Goal: Register for event/course

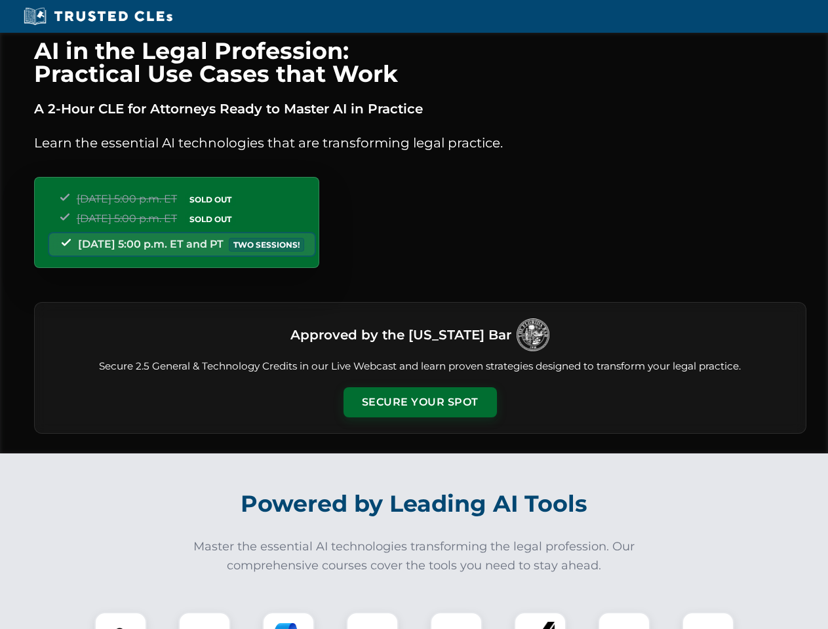
click at [419, 402] on button "Secure Your Spot" at bounding box center [419, 402] width 153 height 30
click at [121, 621] on img at bounding box center [121, 638] width 38 height 38
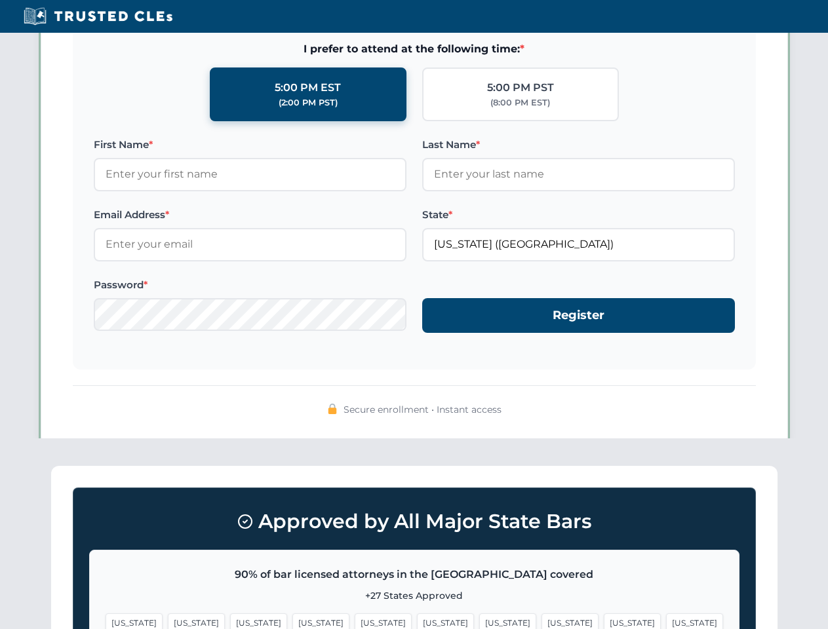
click at [479, 621] on span "[US_STATE]" at bounding box center [507, 622] width 57 height 19
click at [603, 621] on span "[US_STATE]" at bounding box center [631, 622] width 57 height 19
